Goal: Task Accomplishment & Management: Manage account settings

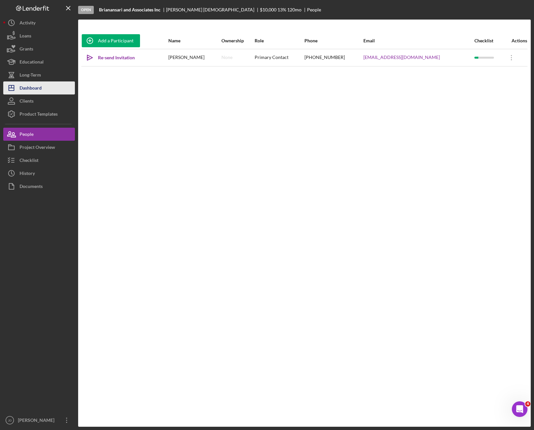
click at [32, 89] on div "Dashboard" at bounding box center [31, 88] width 22 height 15
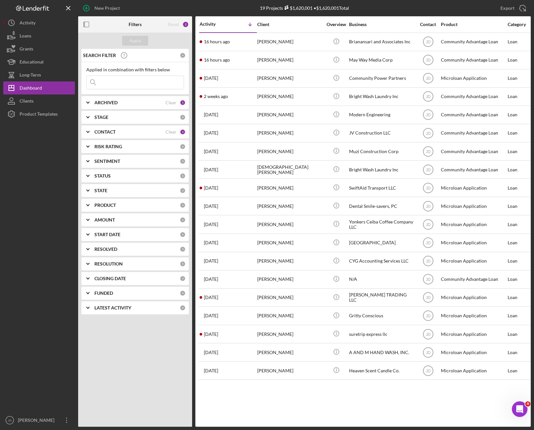
click at [109, 133] on b "CONTACT" at bounding box center [104, 131] width 21 height 5
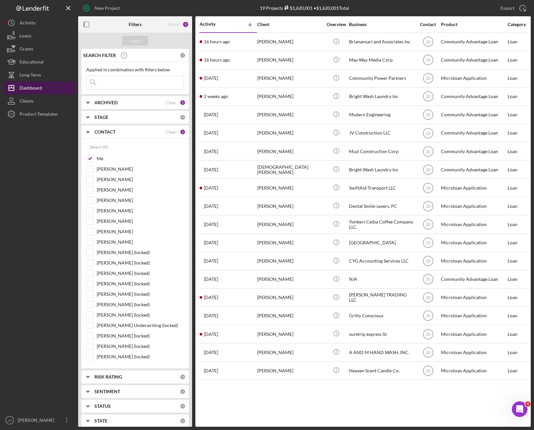
click at [36, 91] on div "Dashboard" at bounding box center [31, 88] width 22 height 15
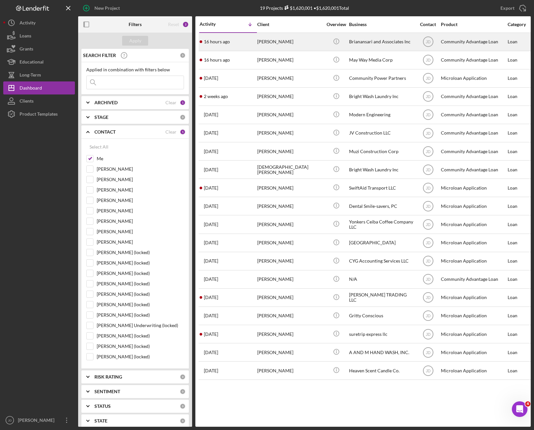
click at [267, 41] on div "[PERSON_NAME]" at bounding box center [289, 41] width 65 height 17
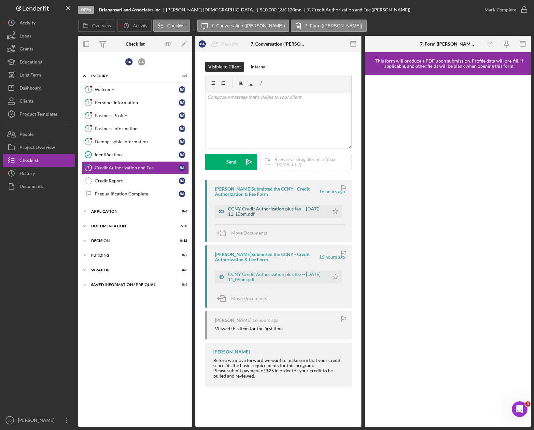
click at [271, 210] on div "CCNY Credit Authorization plus fee -- [DATE] 11_10pm.pdf" at bounding box center [277, 211] width 98 height 10
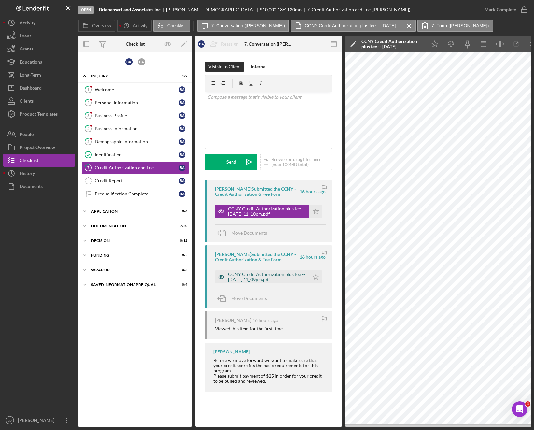
click at [262, 275] on div "CCNY Credit Authorization plus fee -- [DATE] 11_09pm.pdf" at bounding box center [267, 276] width 78 height 10
